Goal: Information Seeking & Learning: Learn about a topic

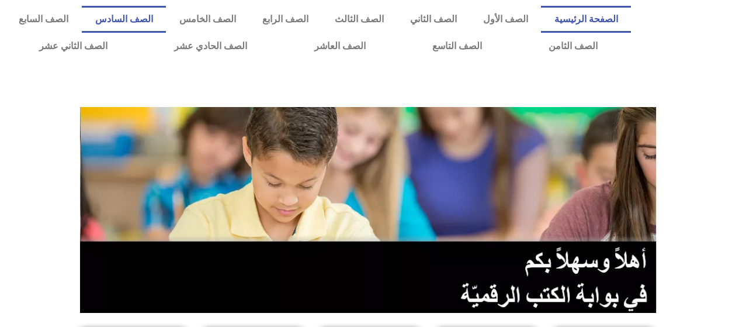
click at [166, 23] on link "الصف السادس" at bounding box center [124, 19] width 84 height 27
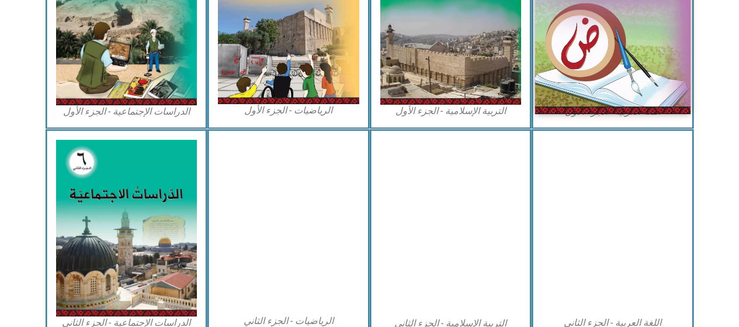
scroll to position [467, 0]
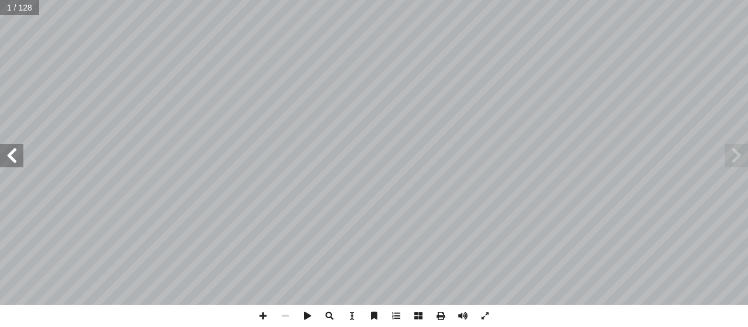
click at [2, 9] on input "text" at bounding box center [19, 7] width 39 height 15
type input "*"
type input "**"
click at [733, 165] on span at bounding box center [735, 155] width 23 height 23
click at [16, 157] on span at bounding box center [11, 155] width 23 height 23
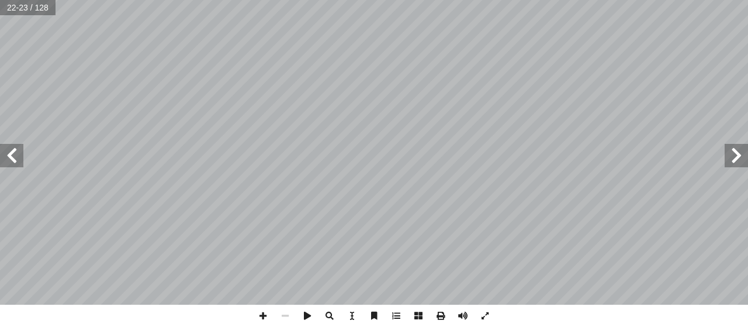
click at [7, 158] on span at bounding box center [11, 155] width 23 height 23
click at [745, 154] on span at bounding box center [735, 155] width 23 height 23
click at [283, 311] on span at bounding box center [285, 315] width 22 height 22
click at [730, 152] on span at bounding box center [735, 155] width 23 height 23
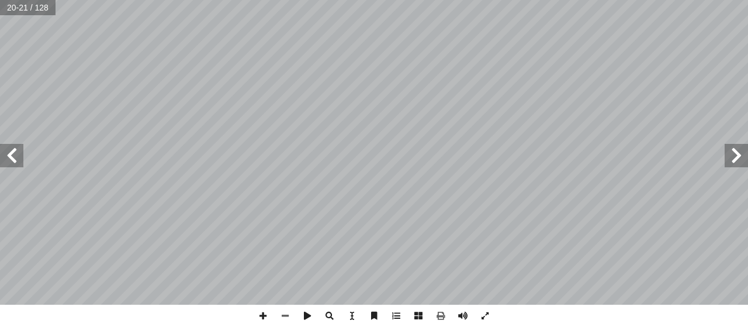
click at [12, 161] on span at bounding box center [11, 155] width 23 height 23
click at [288, 311] on span at bounding box center [285, 315] width 22 height 22
click at [6, 156] on span at bounding box center [11, 155] width 23 height 23
click at [17, 163] on span at bounding box center [11, 155] width 23 height 23
click at [255, 313] on span at bounding box center [263, 315] width 22 height 22
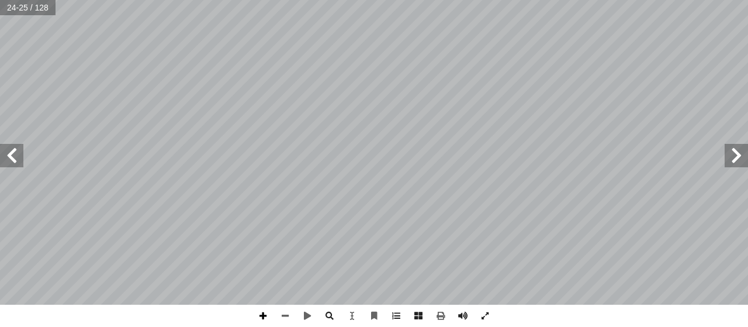
click at [258, 315] on span at bounding box center [263, 315] width 22 height 22
click at [234, 0] on html "الصفحة الرئيسية الصف الأول الصف الثاني الصف الثالث الصف الرابع الصف الخامس الصف…" at bounding box center [374, 53] width 748 height 106
click at [8, 148] on span at bounding box center [11, 155] width 23 height 23
click at [283, 316] on span at bounding box center [285, 315] width 22 height 22
click at [734, 156] on span at bounding box center [735, 155] width 23 height 23
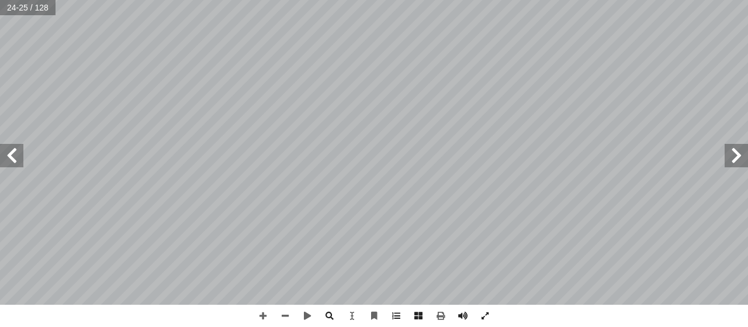
drag, startPoint x: 11, startPoint y: 151, endPoint x: 19, endPoint y: 149, distance: 8.9
click at [12, 150] on span at bounding box center [11, 155] width 23 height 23
drag, startPoint x: 266, startPoint y: 317, endPoint x: 282, endPoint y: 305, distance: 19.6
click at [266, 315] on span at bounding box center [263, 315] width 22 height 22
